Goal: Task Accomplishment & Management: Complete application form

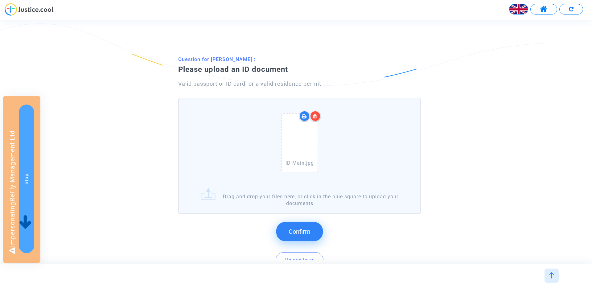
click at [306, 227] on button "Confirm" at bounding box center [299, 231] width 47 height 19
click at [293, 228] on span "Confirm" at bounding box center [300, 231] width 22 height 7
click at [298, 225] on button "Confirm" at bounding box center [299, 231] width 47 height 19
click at [288, 230] on button "Confirm" at bounding box center [299, 231] width 47 height 19
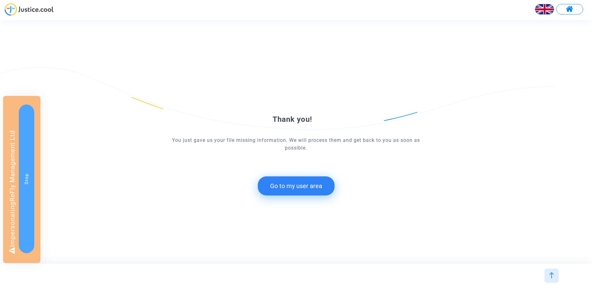
click at [285, 191] on button "Go to my user area" at bounding box center [296, 185] width 77 height 19
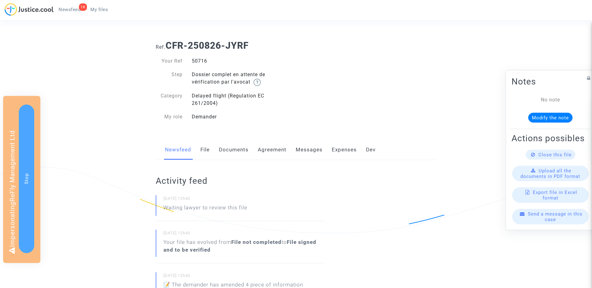
click at [232, 149] on link "Documents" at bounding box center [234, 150] width 30 height 20
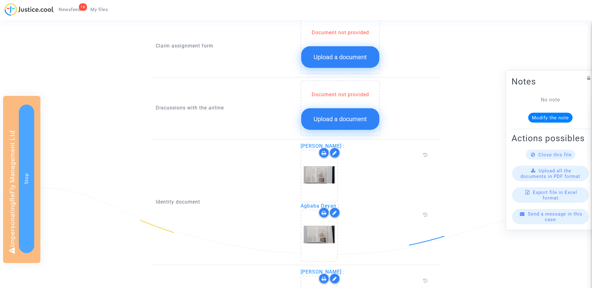
scroll to position [292, 0]
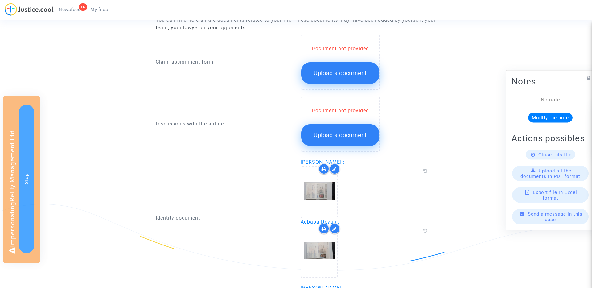
click at [330, 68] on button "Upload a document" at bounding box center [340, 73] width 78 height 22
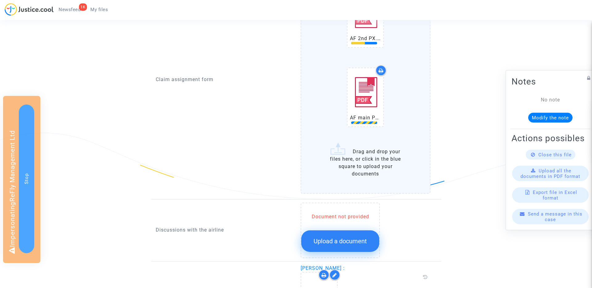
scroll to position [371, 0]
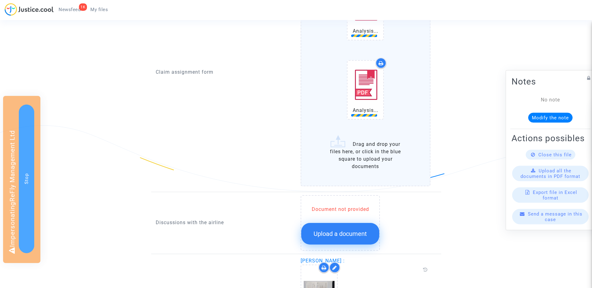
click at [335, 238] on button "Upload a document" at bounding box center [340, 234] width 78 height 22
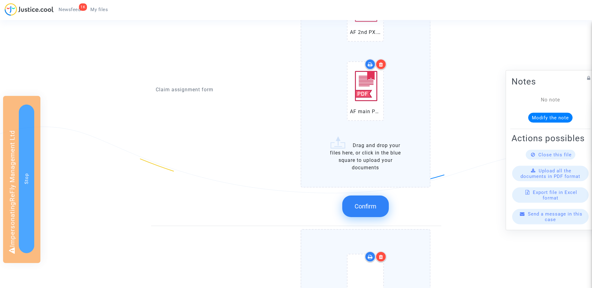
click at [370, 207] on span "Confirm" at bounding box center [366, 206] width 22 height 7
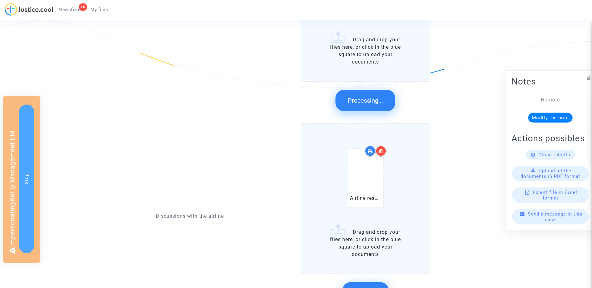
scroll to position [507, 0]
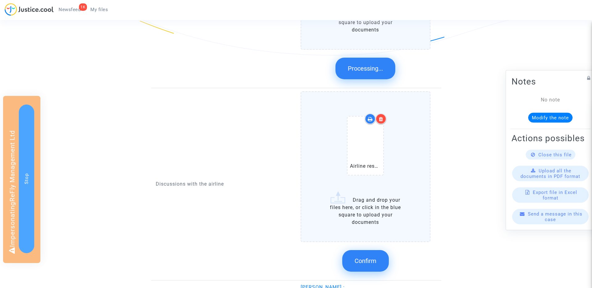
click at [363, 262] on span "Confirm" at bounding box center [366, 260] width 22 height 7
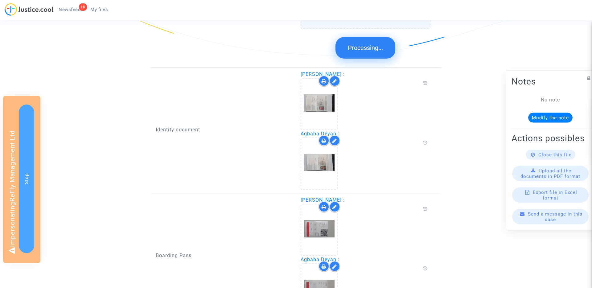
scroll to position [451, 0]
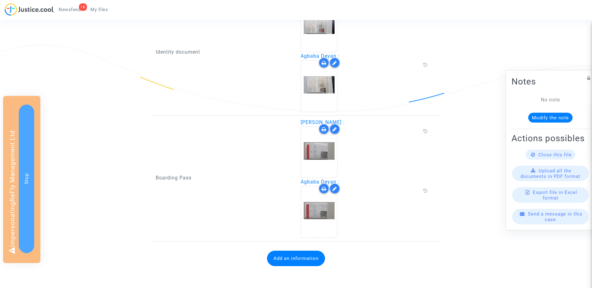
click at [282, 258] on button "Add an information" at bounding box center [296, 258] width 58 height 15
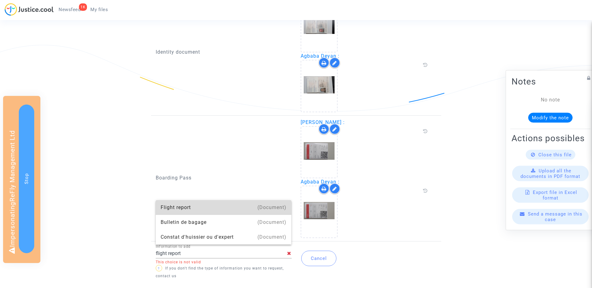
click at [173, 210] on div "Flight report" at bounding box center [224, 207] width 126 height 15
type input "Flight report"
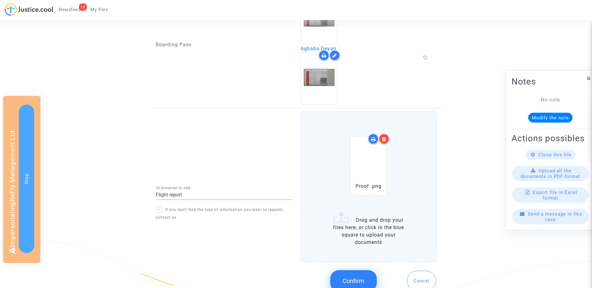
scroll to position [613, 0]
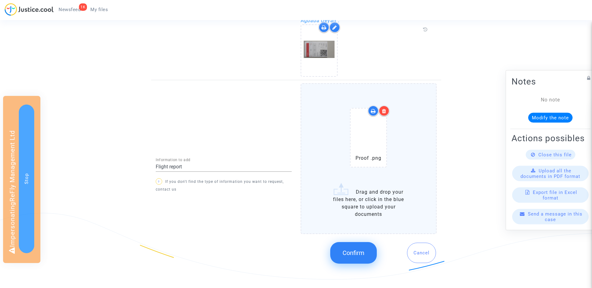
click at [351, 245] on button "Confirm" at bounding box center [353, 253] width 47 height 22
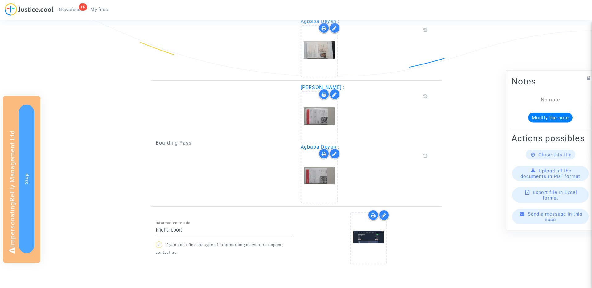
scroll to position [516, 0]
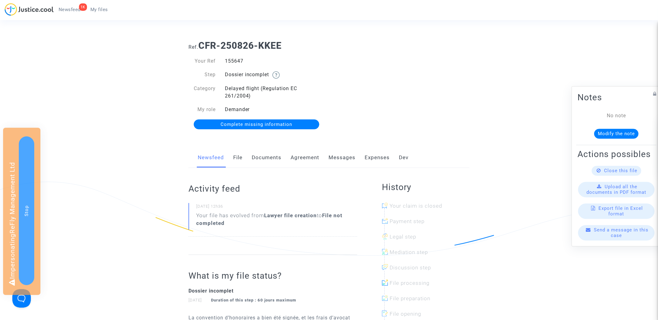
click at [257, 123] on span "Complete missing information" at bounding box center [256, 124] width 72 height 6
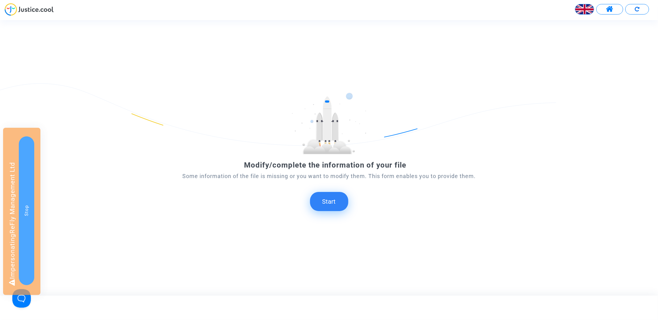
click at [334, 200] on button "Start" at bounding box center [329, 201] width 38 height 19
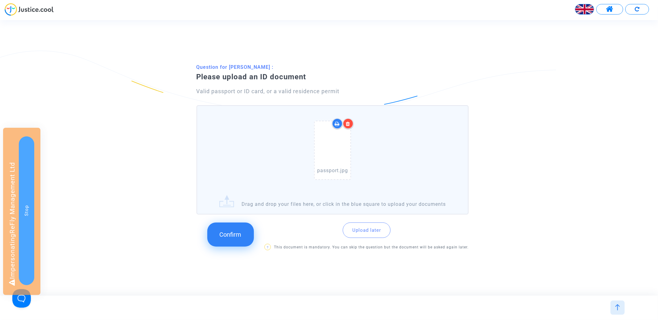
click at [245, 238] on button "Confirm" at bounding box center [230, 234] width 47 height 24
click at [232, 231] on span "Confirm" at bounding box center [231, 234] width 22 height 7
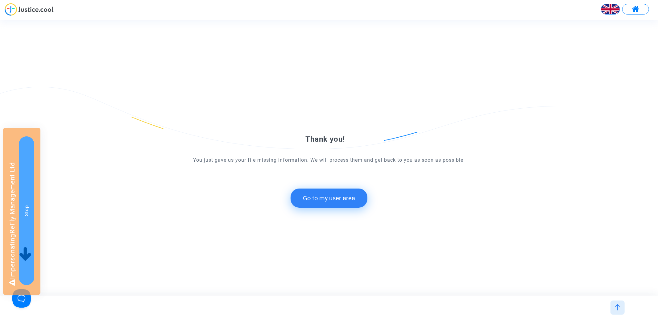
click at [316, 197] on button "Go to my user area" at bounding box center [328, 197] width 77 height 19
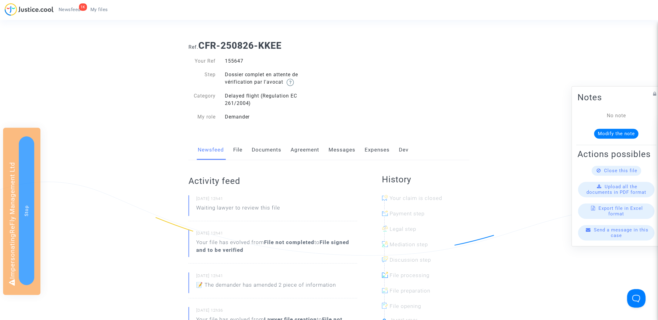
click at [265, 146] on link "Documents" at bounding box center [267, 150] width 30 height 20
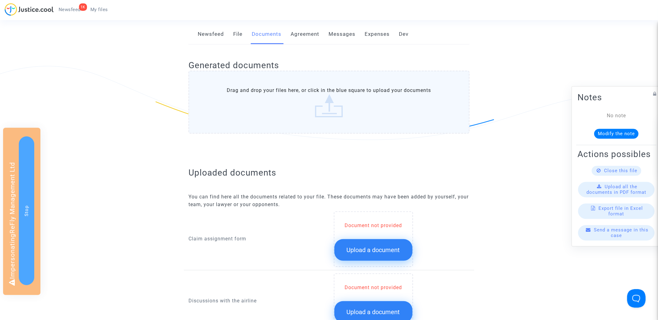
scroll to position [220, 0]
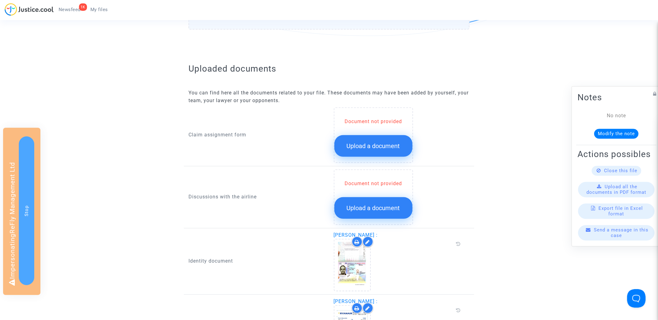
click at [363, 148] on span "Upload a document" at bounding box center [373, 145] width 53 height 7
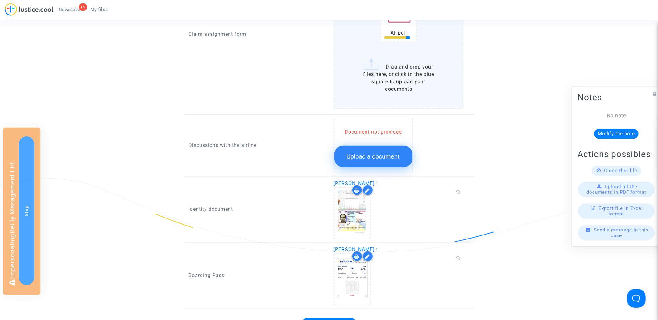
scroll to position [403, 0]
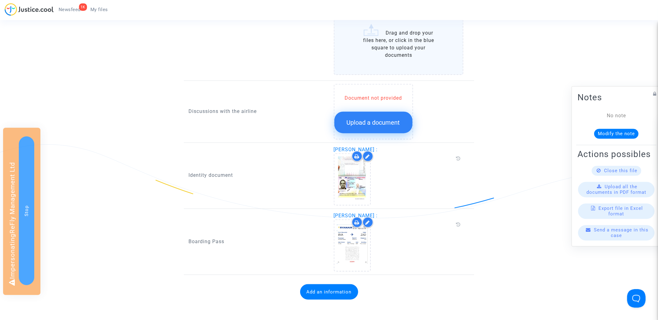
click at [385, 126] on button "Upload a document" at bounding box center [373, 123] width 78 height 22
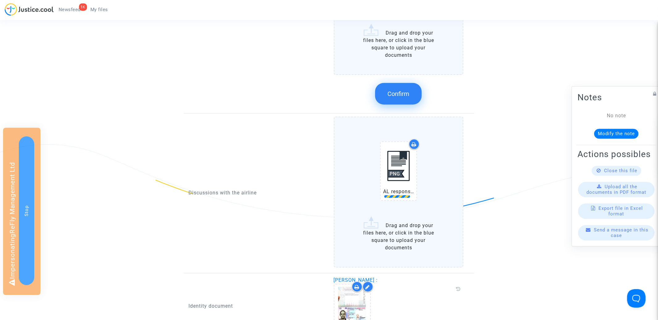
click at [404, 97] on button "Confirm" at bounding box center [398, 94] width 47 height 22
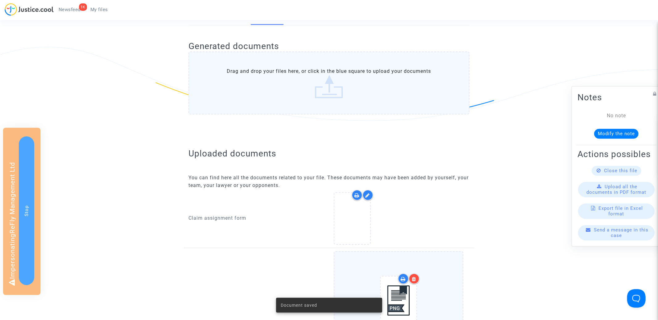
scroll to position [236, 0]
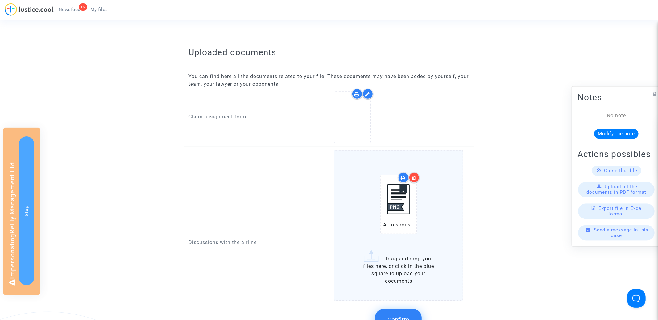
click at [368, 93] on icon at bounding box center [367, 94] width 5 height 5
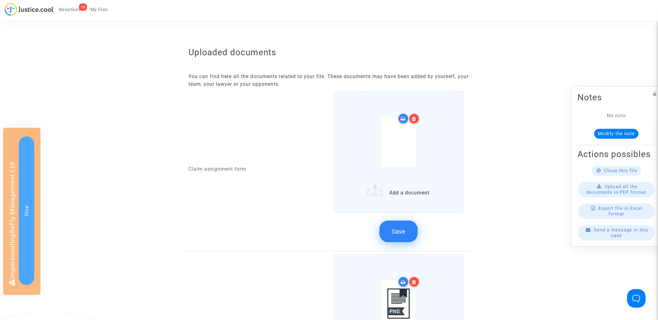
click at [416, 117] on icon at bounding box center [414, 118] width 4 height 5
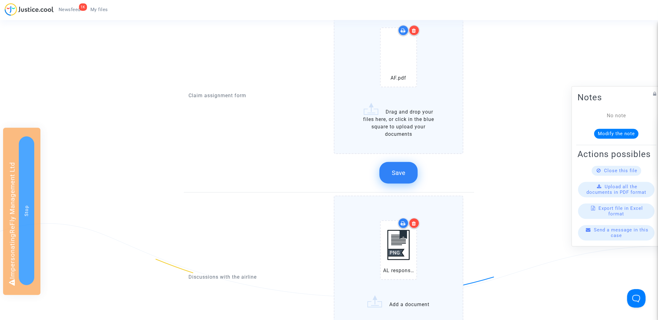
scroll to position [312, 0]
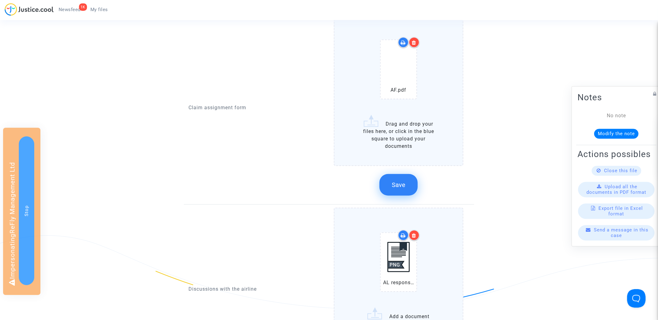
click at [401, 181] on span "Save" at bounding box center [399, 184] width 14 height 7
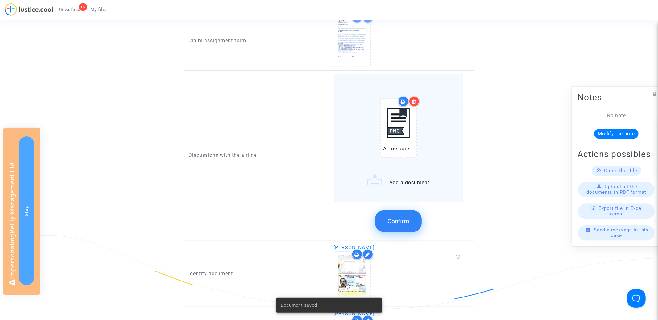
scroll to position [313, 0]
click at [399, 216] on span "Confirm" at bounding box center [398, 219] width 22 height 7
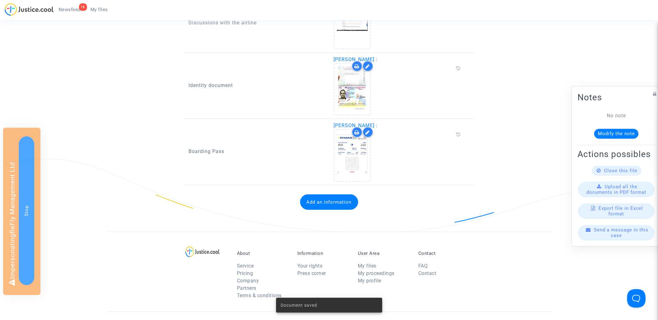
scroll to position [399, 0]
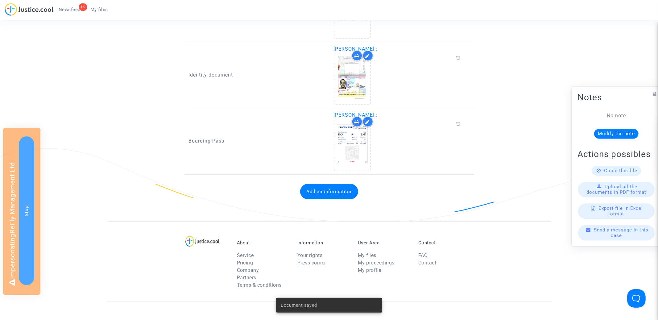
click at [326, 189] on button "Add an information" at bounding box center [329, 191] width 58 height 15
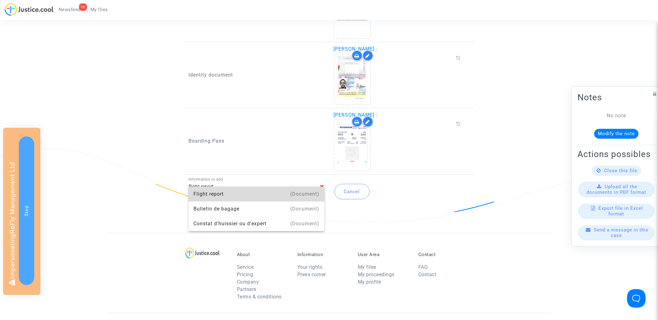
click at [198, 191] on div "Flight report" at bounding box center [256, 194] width 126 height 15
type input "Flight report"
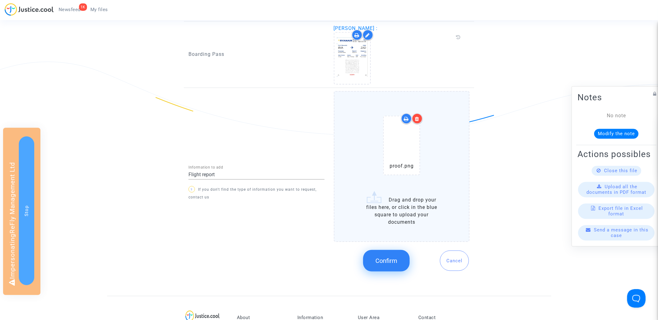
scroll to position [493, 0]
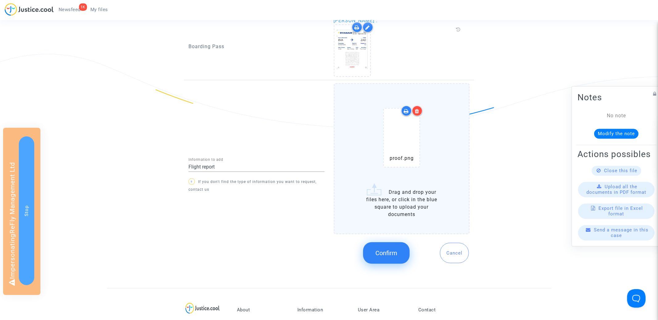
click at [389, 242] on button "Confirm" at bounding box center [386, 253] width 47 height 22
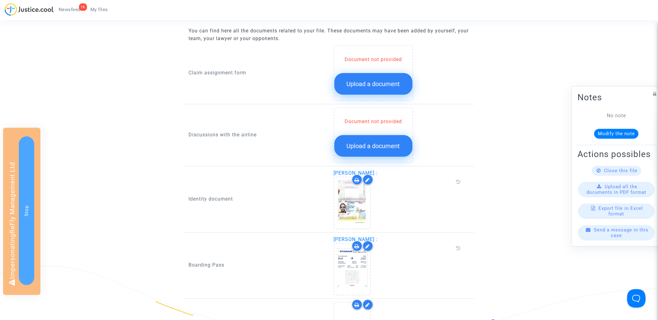
scroll to position [257, 0]
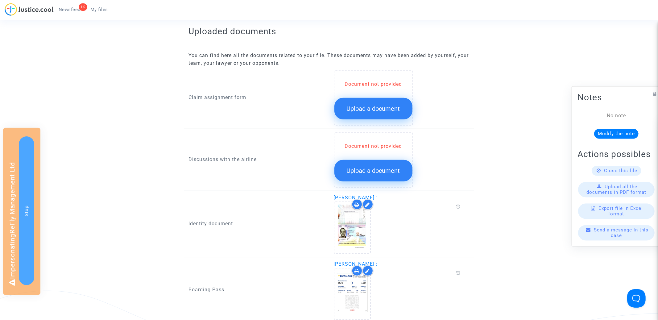
click at [378, 109] on span "Upload a document" at bounding box center [373, 108] width 53 height 7
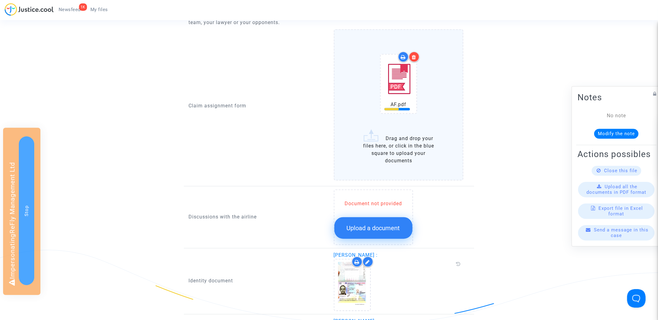
scroll to position [312, 0]
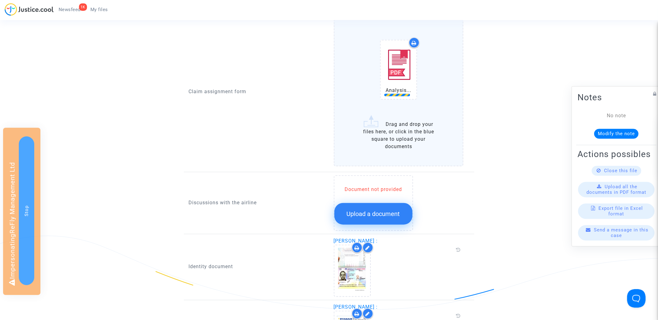
click at [356, 214] on span "Upload a document" at bounding box center [373, 213] width 53 height 7
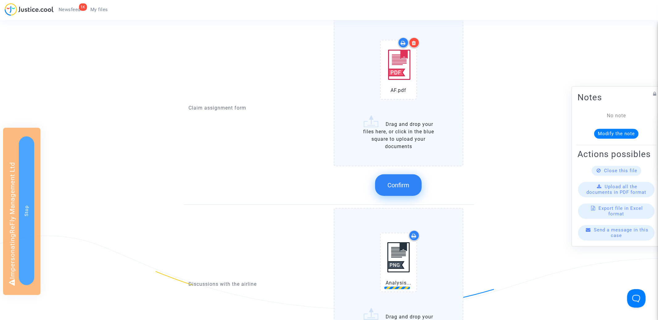
click at [402, 185] on span "Confirm" at bounding box center [398, 184] width 22 height 7
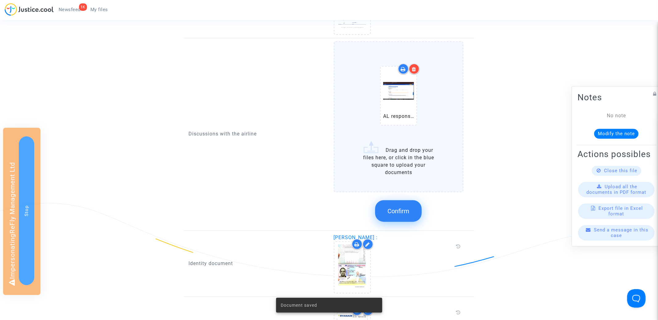
scroll to position [361, 0]
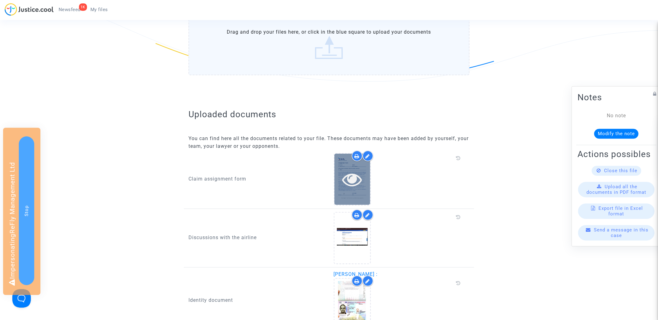
click at [355, 175] on icon at bounding box center [352, 179] width 20 height 20
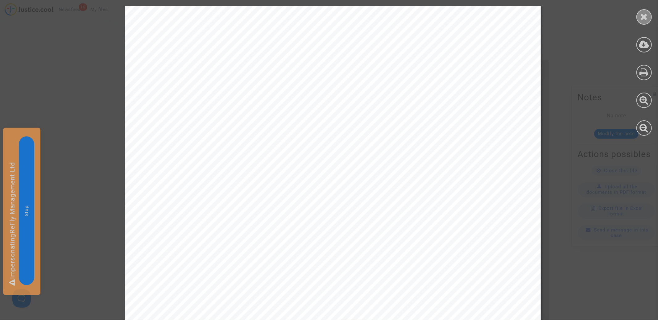
click at [646, 16] on icon at bounding box center [644, 16] width 8 height 9
